Goal: Download file/media

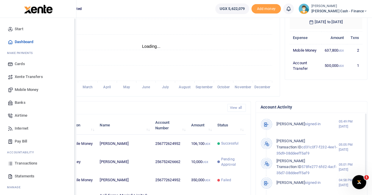
scroll to position [21, 0]
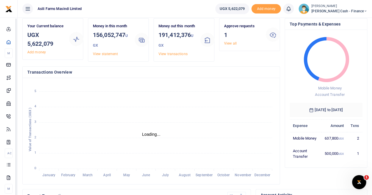
click at [349, 9] on span "Petty Cash - Finance" at bounding box center [339, 11] width 56 height 5
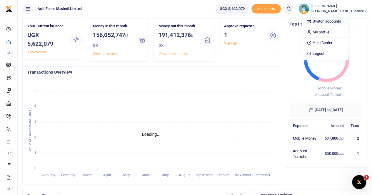
click at [343, 22] on link "Switch accounts" at bounding box center [325, 21] width 46 height 8
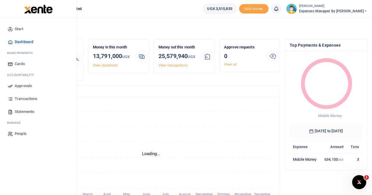
scroll to position [5, 5]
click at [21, 111] on span "Statements" at bounding box center [25, 112] width 20 height 6
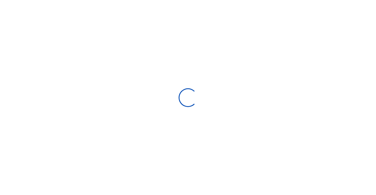
select select "ALL"
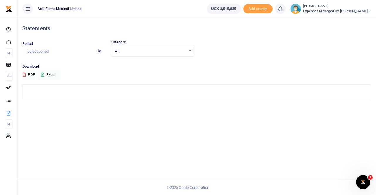
click at [101, 50] on icon at bounding box center [99, 52] width 3 height 4
click at [99, 50] on icon at bounding box center [99, 52] width 3 height 4
click at [338, 12] on span "Expenses Managed by [PERSON_NAME]" at bounding box center [337, 11] width 68 height 5
click at [340, 21] on link "Switch accounts" at bounding box center [339, 21] width 46 height 8
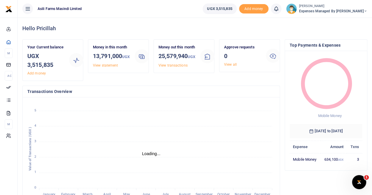
scroll to position [5, 5]
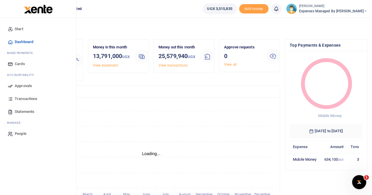
click at [27, 111] on span "Statements" at bounding box center [25, 112] width 20 height 6
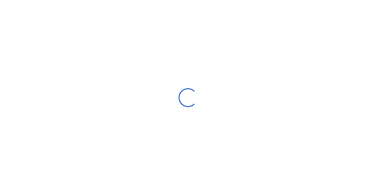
select select "ALL"
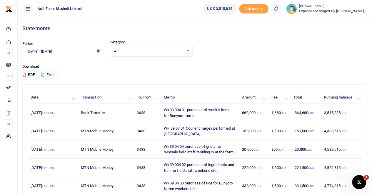
click at [98, 51] on icon at bounding box center [98, 52] width 3 height 4
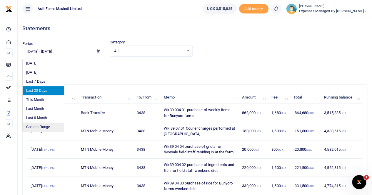
click at [39, 126] on li "Custom Range" at bounding box center [43, 127] width 41 height 9
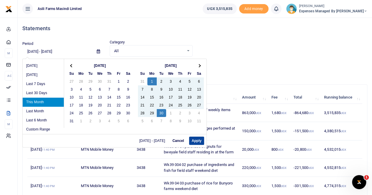
click at [198, 140] on button "Apply" at bounding box center [196, 141] width 15 height 8
type input "09/01/2025 - 09/30/2025"
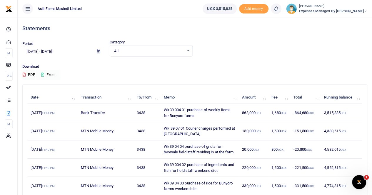
click at [49, 75] on button "Excel" at bounding box center [48, 75] width 24 height 10
click at [52, 73] on button "Excel" at bounding box center [48, 75] width 24 height 10
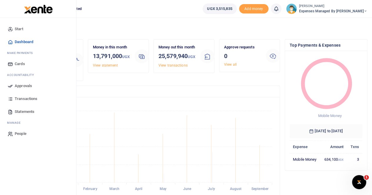
click at [21, 97] on span "Transactions" at bounding box center [26, 99] width 23 height 6
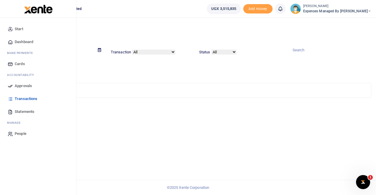
click at [31, 98] on span "Transactions" at bounding box center [26, 99] width 23 height 6
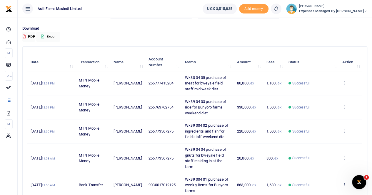
scroll to position [59, 0]
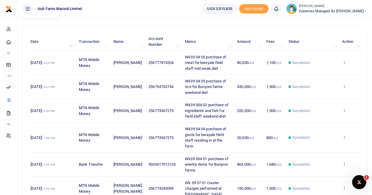
click at [345, 163] on icon at bounding box center [344, 164] width 4 height 4
click at [323, 171] on link "View details" at bounding box center [322, 174] width 46 height 8
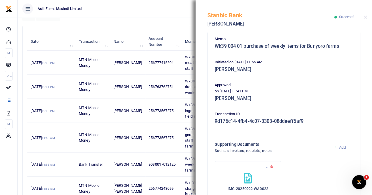
scroll to position [142, 0]
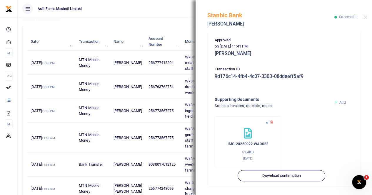
click at [266, 123] on icon at bounding box center [267, 123] width 4 height 4
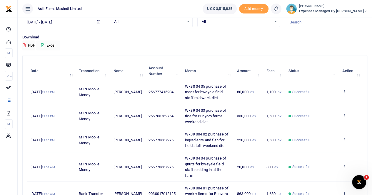
scroll to position [59, 0]
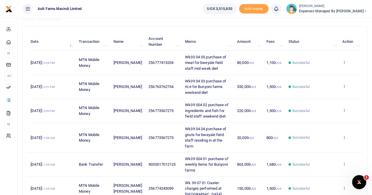
click at [344, 136] on icon at bounding box center [344, 137] width 4 height 4
click at [325, 146] on link "View details" at bounding box center [322, 147] width 46 height 8
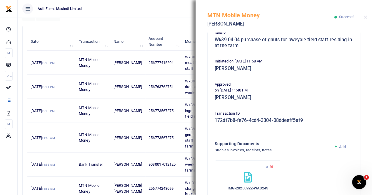
scroll to position [118, 0]
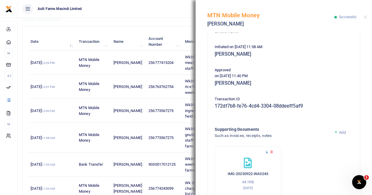
click at [265, 151] on icon at bounding box center [267, 152] width 4 height 4
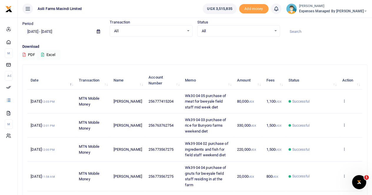
scroll to position [29, 0]
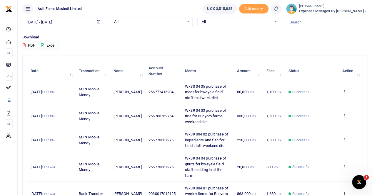
click at [344, 114] on icon at bounding box center [344, 116] width 4 height 4
click at [317, 126] on link "View details" at bounding box center [322, 125] width 46 height 8
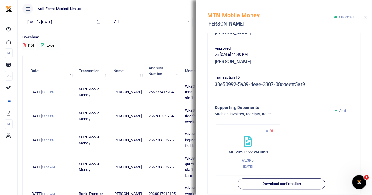
scroll to position [142, 0]
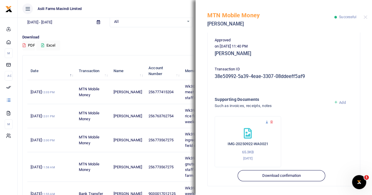
click at [266, 122] on icon at bounding box center [267, 123] width 4 height 4
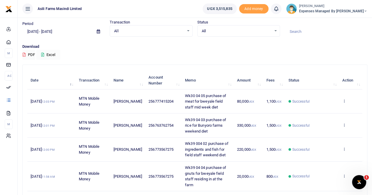
scroll to position [29, 0]
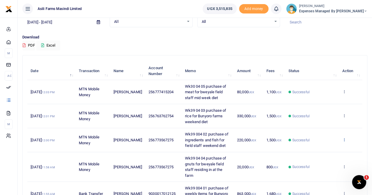
click at [344, 138] on icon at bounding box center [344, 140] width 4 height 4
click at [327, 149] on link "View details" at bounding box center [322, 149] width 46 height 8
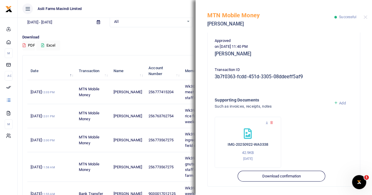
scroll to position [147, 0]
click at [266, 122] on icon at bounding box center [267, 123] width 4 height 4
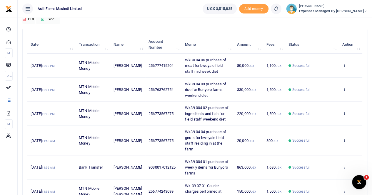
scroll to position [59, 0]
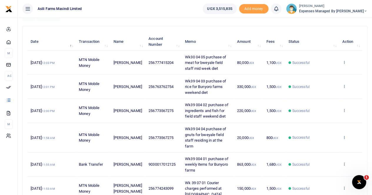
click at [344, 136] on icon at bounding box center [344, 137] width 4 height 4
click at [325, 146] on link "View details" at bounding box center [322, 147] width 46 height 8
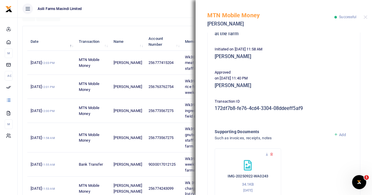
scroll to position [118, 0]
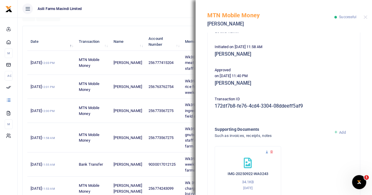
click at [266, 152] on icon at bounding box center [267, 152] width 4 height 4
